Goal: Information Seeking & Learning: Learn about a topic

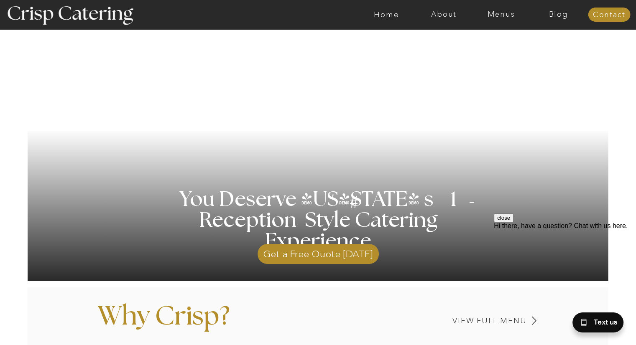
scroll to position [84, 0]
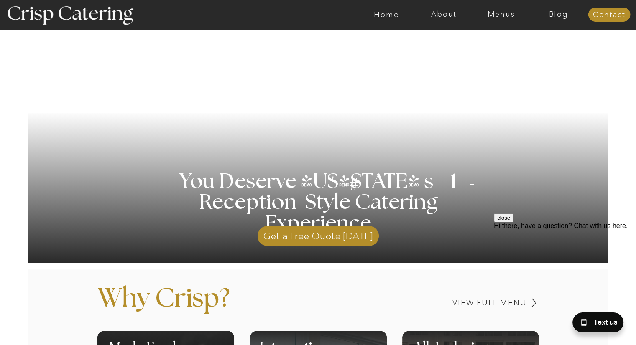
click at [514, 222] on button "close" at bounding box center [504, 218] width 20 height 9
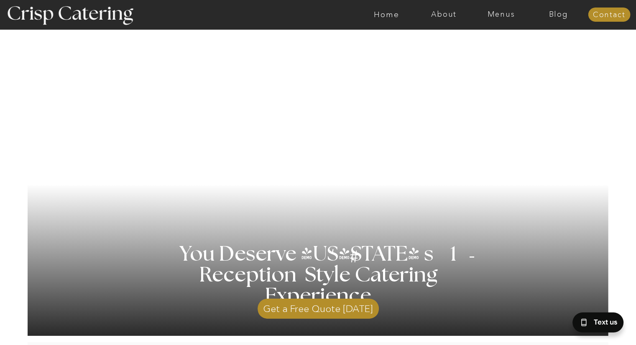
scroll to position [0, 0]
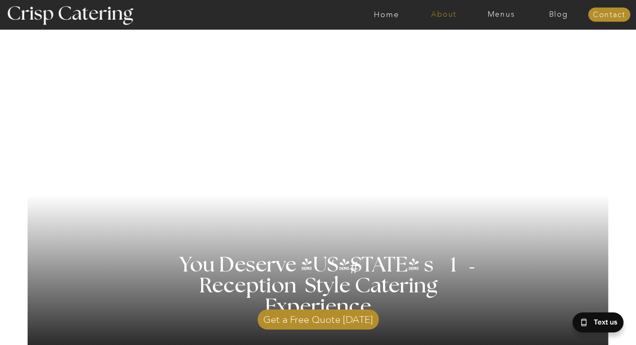
click at [437, 15] on nav "About" at bounding box center [443, 14] width 57 height 8
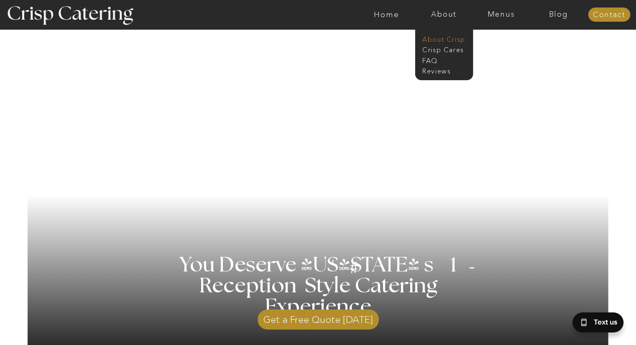
click at [435, 39] on nav "About Crisp" at bounding box center [446, 39] width 48 height 8
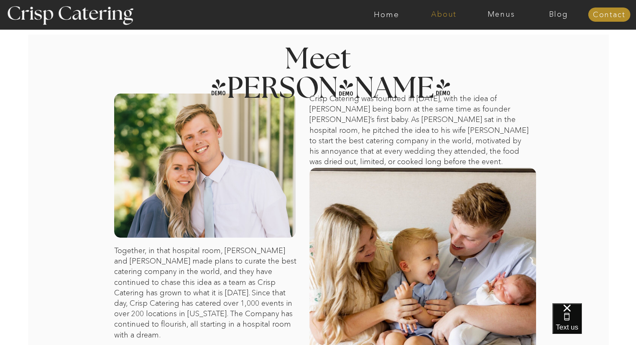
click at [442, 12] on nav "About" at bounding box center [443, 14] width 57 height 8
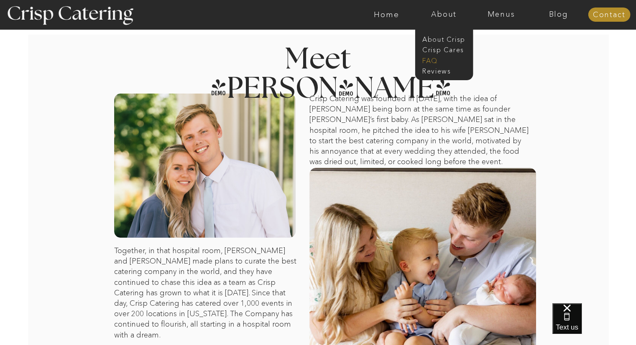
click at [431, 61] on nav "faq" at bounding box center [443, 60] width 42 height 8
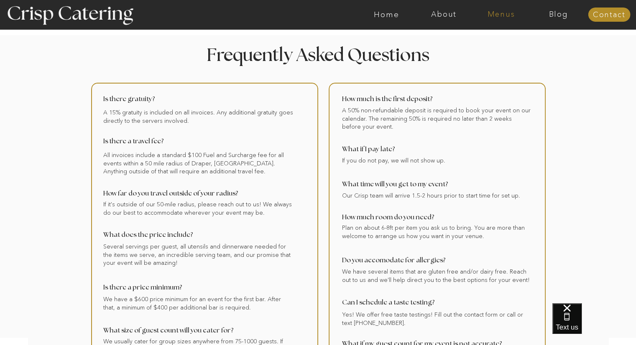
click at [504, 13] on nav "Menus" at bounding box center [501, 14] width 57 height 8
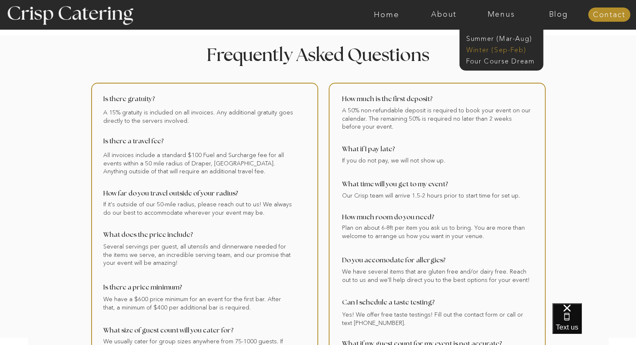
click at [500, 50] on nav "Winter (Sep-Feb)" at bounding box center [500, 49] width 69 height 8
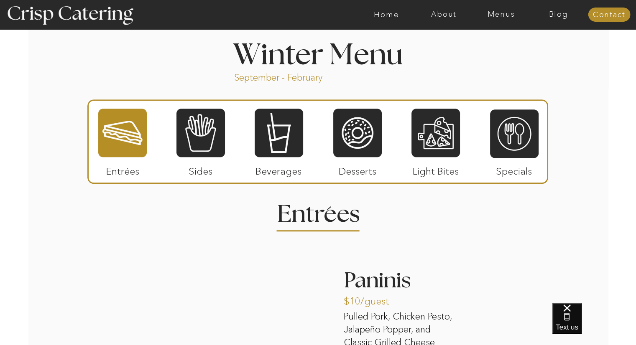
scroll to position [836, 0]
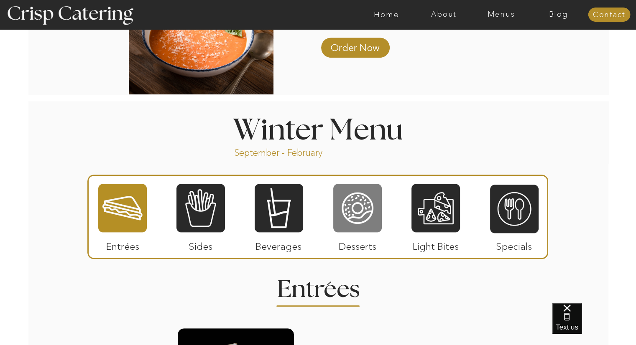
click at [359, 207] on div at bounding box center [357, 208] width 49 height 50
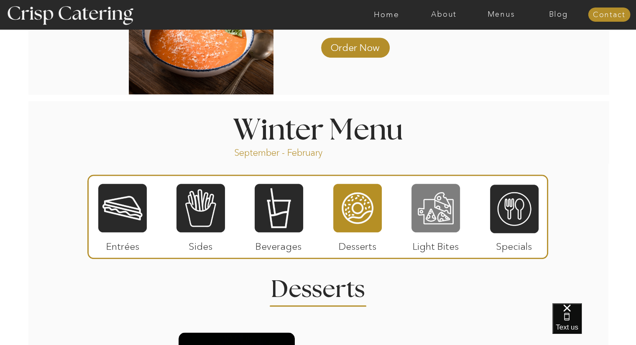
click at [440, 223] on div at bounding box center [436, 208] width 49 height 50
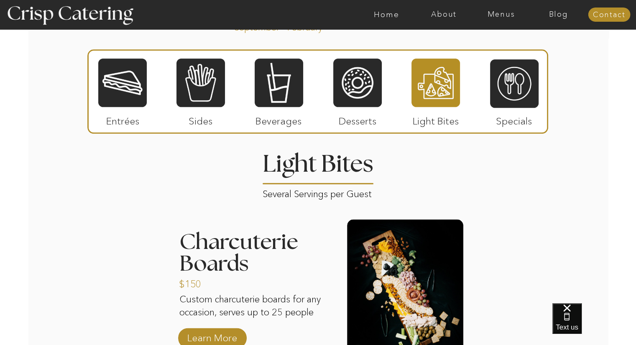
scroll to position [920, 0]
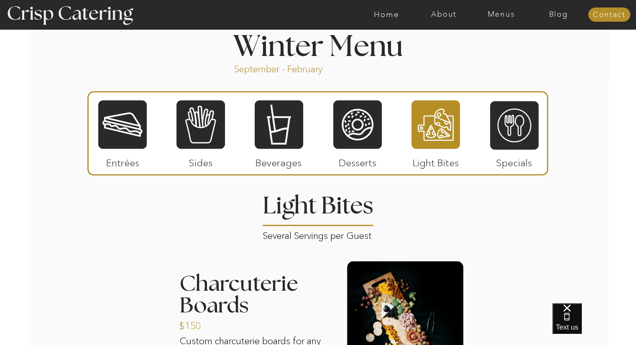
click at [286, 151] on p "Beverages" at bounding box center [279, 161] width 56 height 24
click at [285, 144] on div at bounding box center [279, 125] width 49 height 50
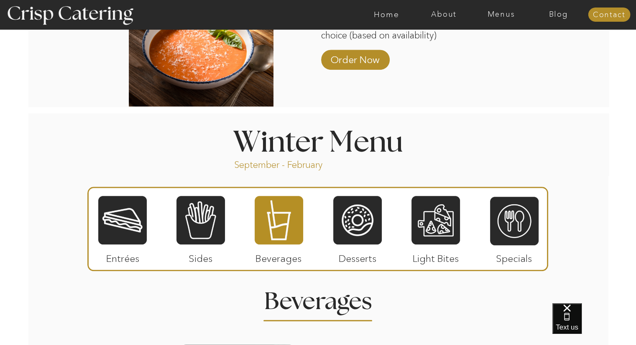
scroll to position [836, 0]
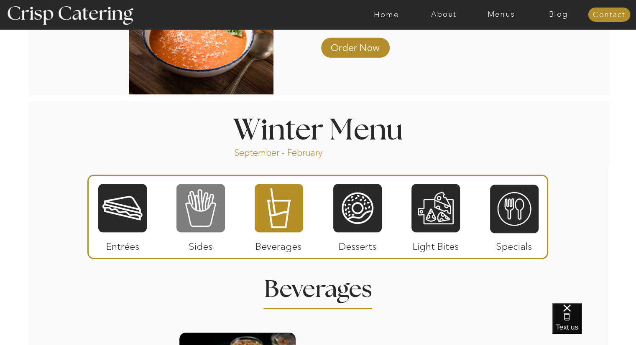
click at [216, 230] on div at bounding box center [200, 208] width 49 height 50
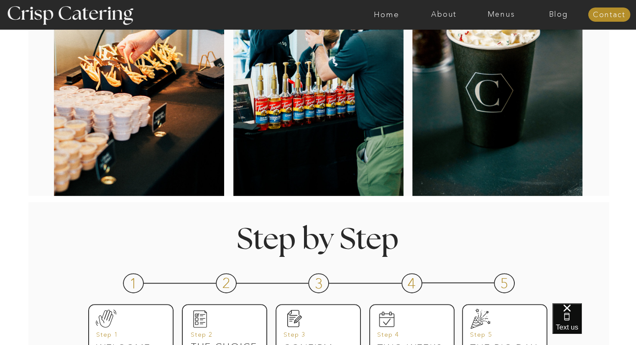
scroll to position [0, 0]
